Goal: Task Accomplishment & Management: Manage account settings

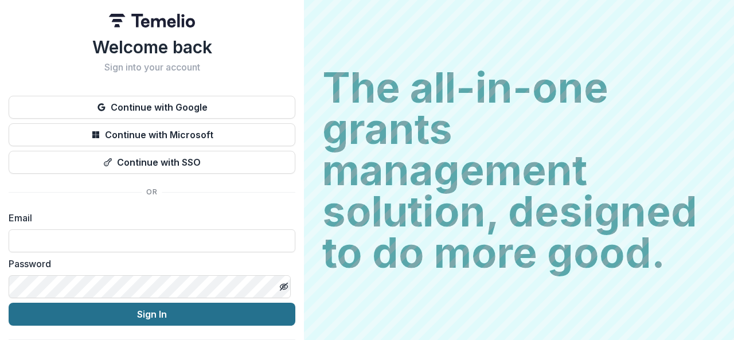
type input "**********"
click at [227, 310] on button "Sign In" at bounding box center [152, 314] width 287 height 23
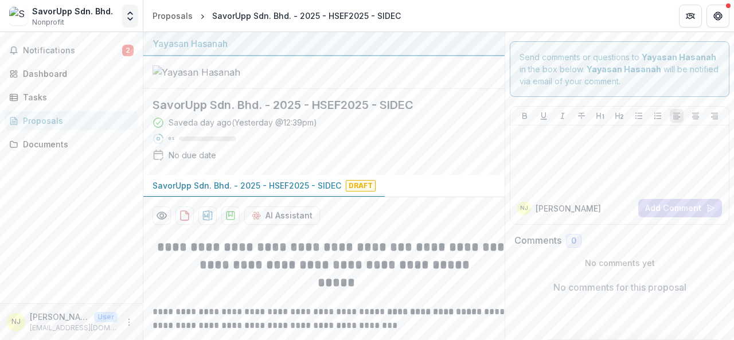
click at [127, 13] on icon "Open entity switcher" at bounding box center [129, 15] width 11 height 11
click at [64, 44] on link "Team Settings" at bounding box center [72, 44] width 138 height 19
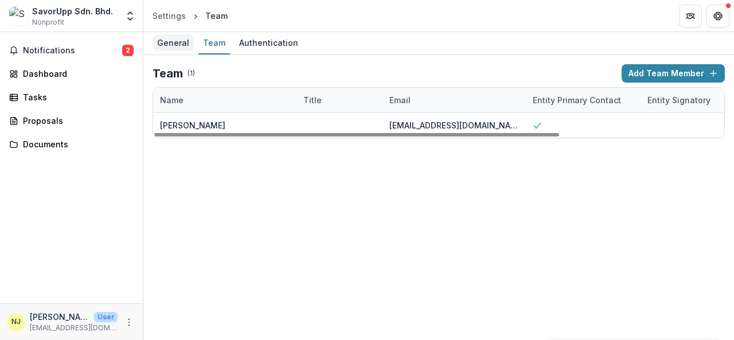
click at [173, 44] on div "General" at bounding box center [173, 42] width 41 height 17
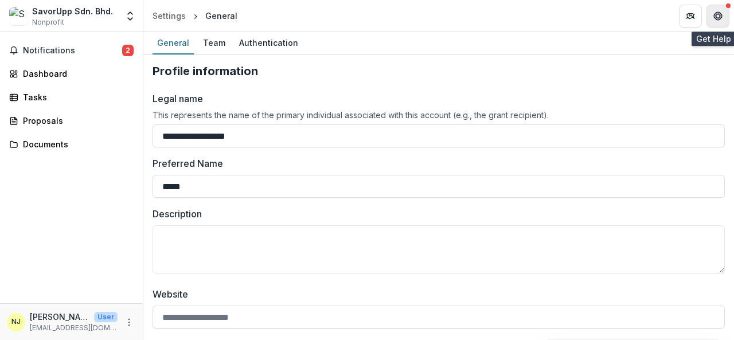
click at [719, 24] on button "Get Help" at bounding box center [717, 16] width 23 height 23
